Goal: Task Accomplishment & Management: Manage account settings

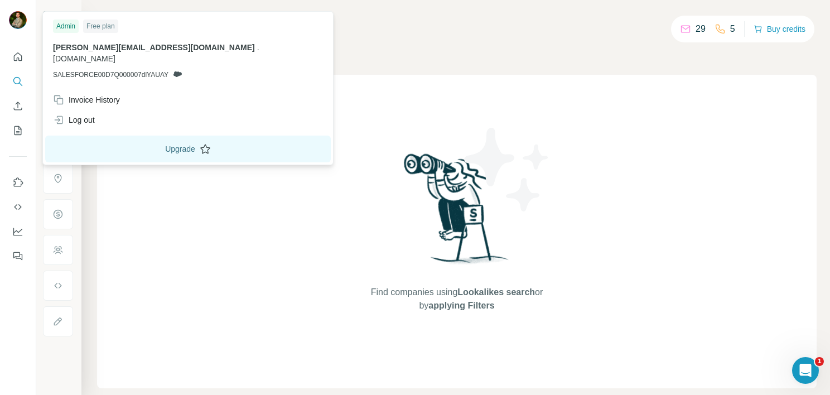
click at [118, 138] on button "Upgrade" at bounding box center [187, 148] width 285 height 27
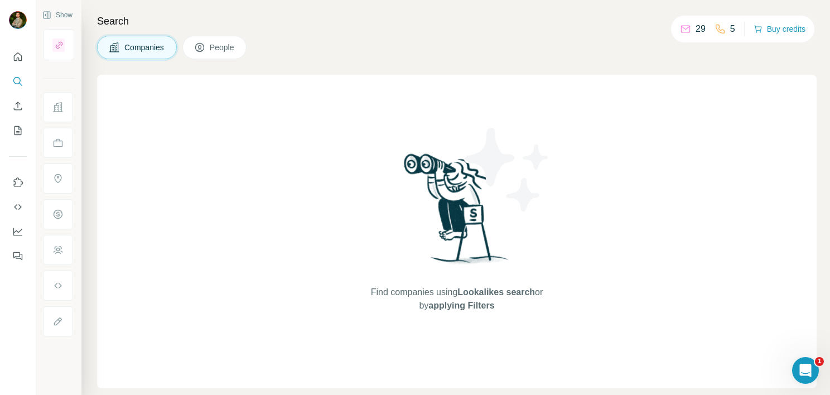
drag, startPoint x: 133, startPoint y: 47, endPoint x: 139, endPoint y: 48, distance: 5.7
click at [134, 49] on span "Companies" at bounding box center [144, 47] width 41 height 11
click at [20, 56] on icon "Quick start" at bounding box center [17, 56] width 11 height 11
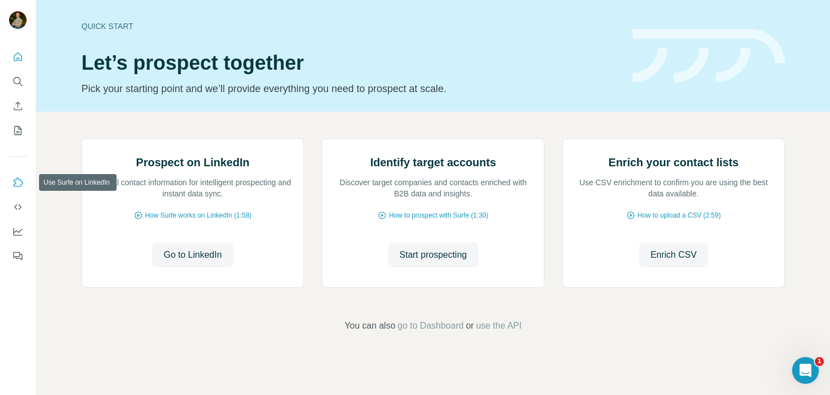
click at [22, 182] on icon "Use Surfe on LinkedIn" at bounding box center [18, 181] width 9 height 9
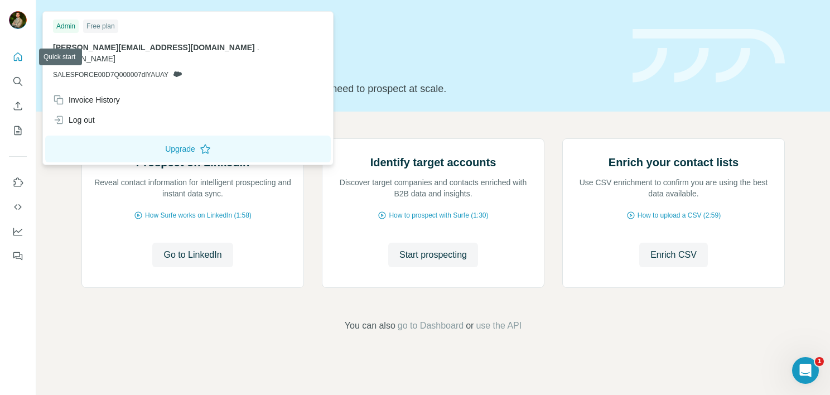
click at [17, 19] on img at bounding box center [18, 20] width 18 height 18
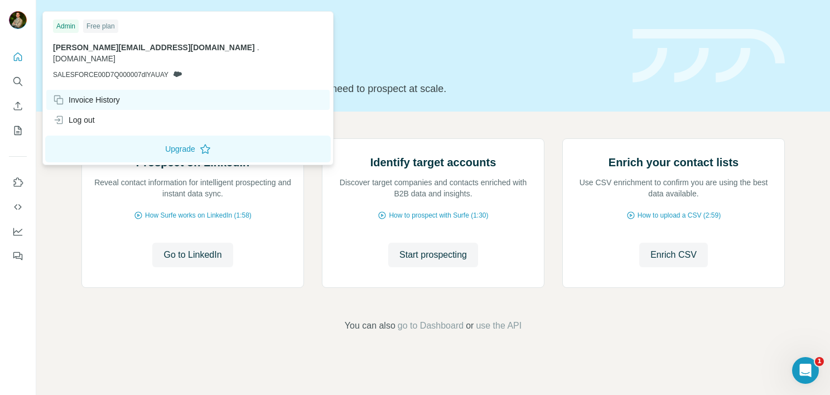
click at [108, 94] on div "Invoice History" at bounding box center [86, 99] width 67 height 11
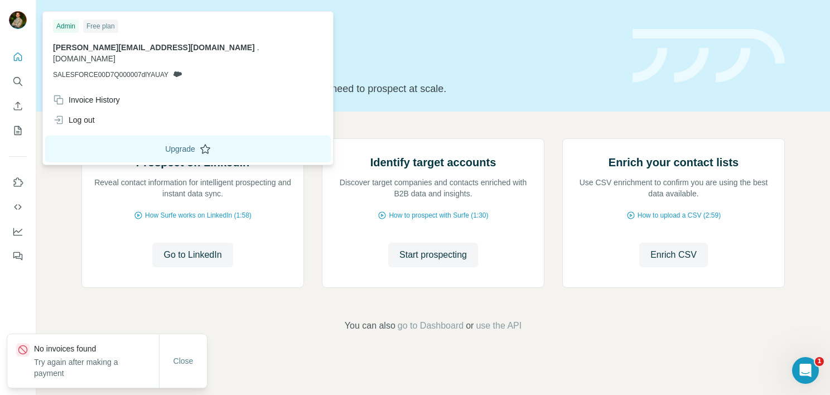
click at [139, 135] on button "Upgrade" at bounding box center [187, 148] width 285 height 27
